Goal: Check status: Check status

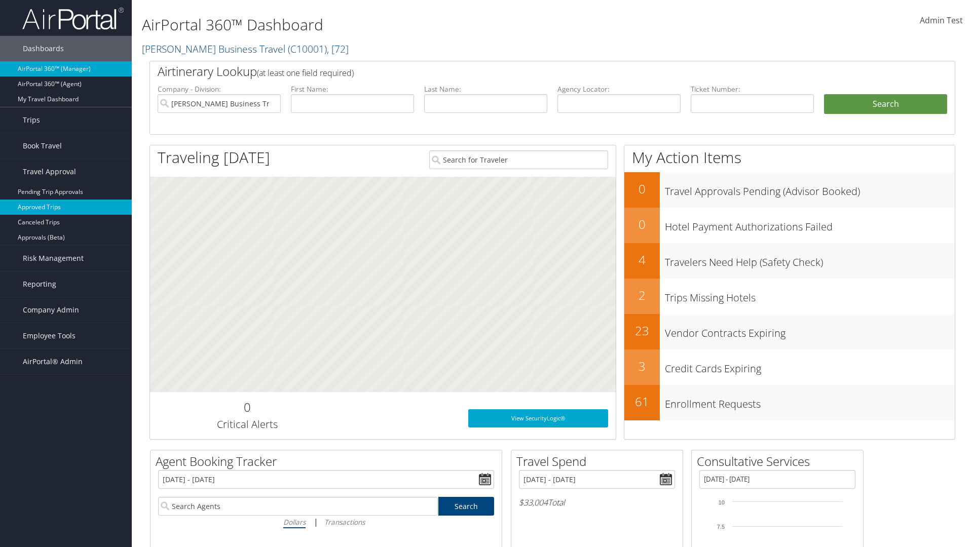
click at [66, 207] on link "Approved Trips" at bounding box center [66, 207] width 132 height 15
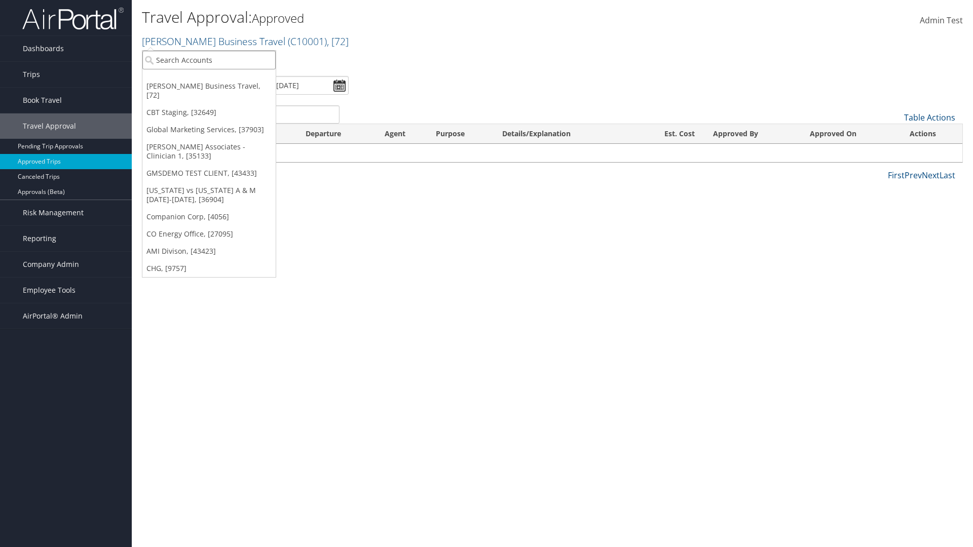
click at [209, 60] on input "search" at bounding box center [208, 60] width 133 height 19
type input "[PERSON_NAME] Business Travel"
click at [223, 88] on div "Account" at bounding box center [223, 87] width 173 height 9
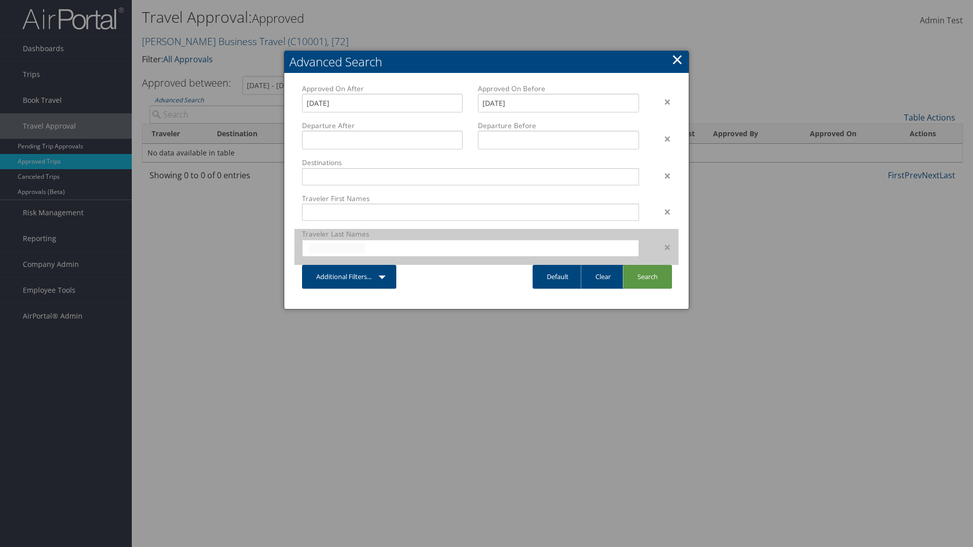
click at [337, 248] on input "text" at bounding box center [337, 248] width 57 height 10
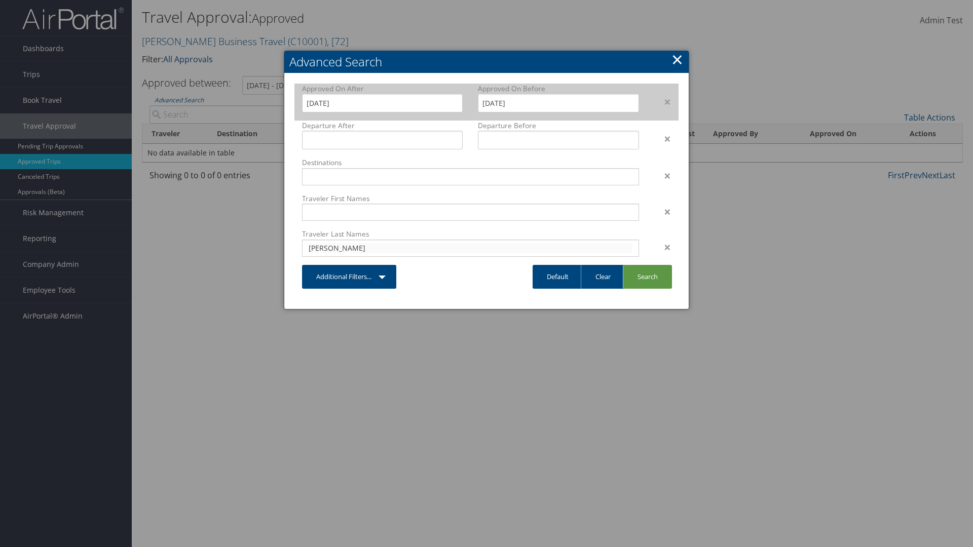
type input "cameron"
click at [382, 103] on input "8/5/2025" at bounding box center [382, 103] width 161 height 19
type input "cameron"
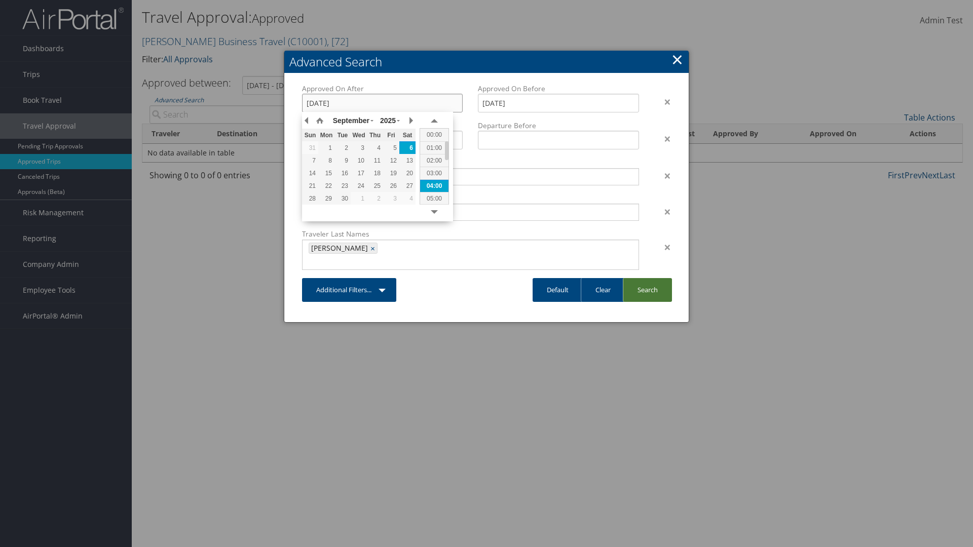
type input "19/03/2021"
click at [647, 278] on link "Search" at bounding box center [647, 290] width 49 height 24
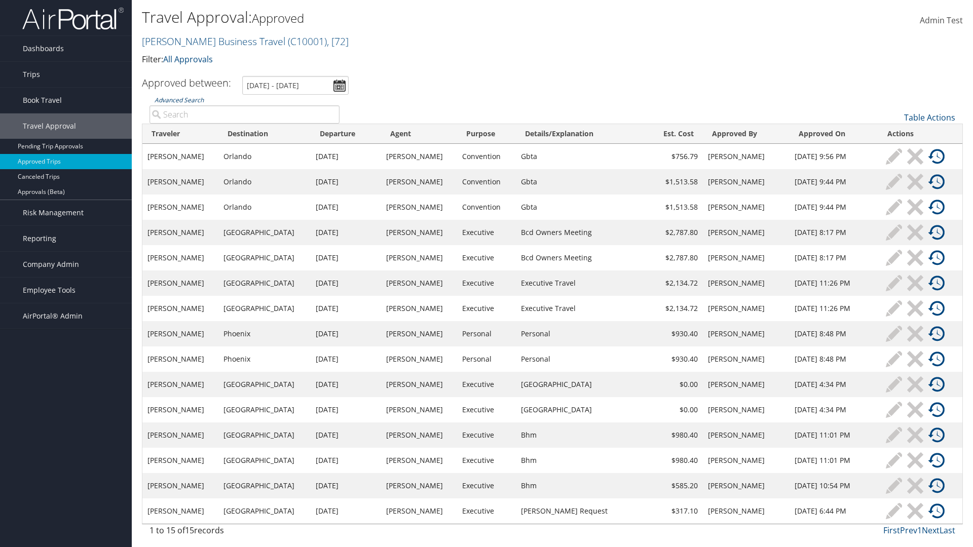
click at [179, 100] on link "Advanced Search" at bounding box center [179, 100] width 49 height 9
